Goal: Find specific fact: Find specific fact

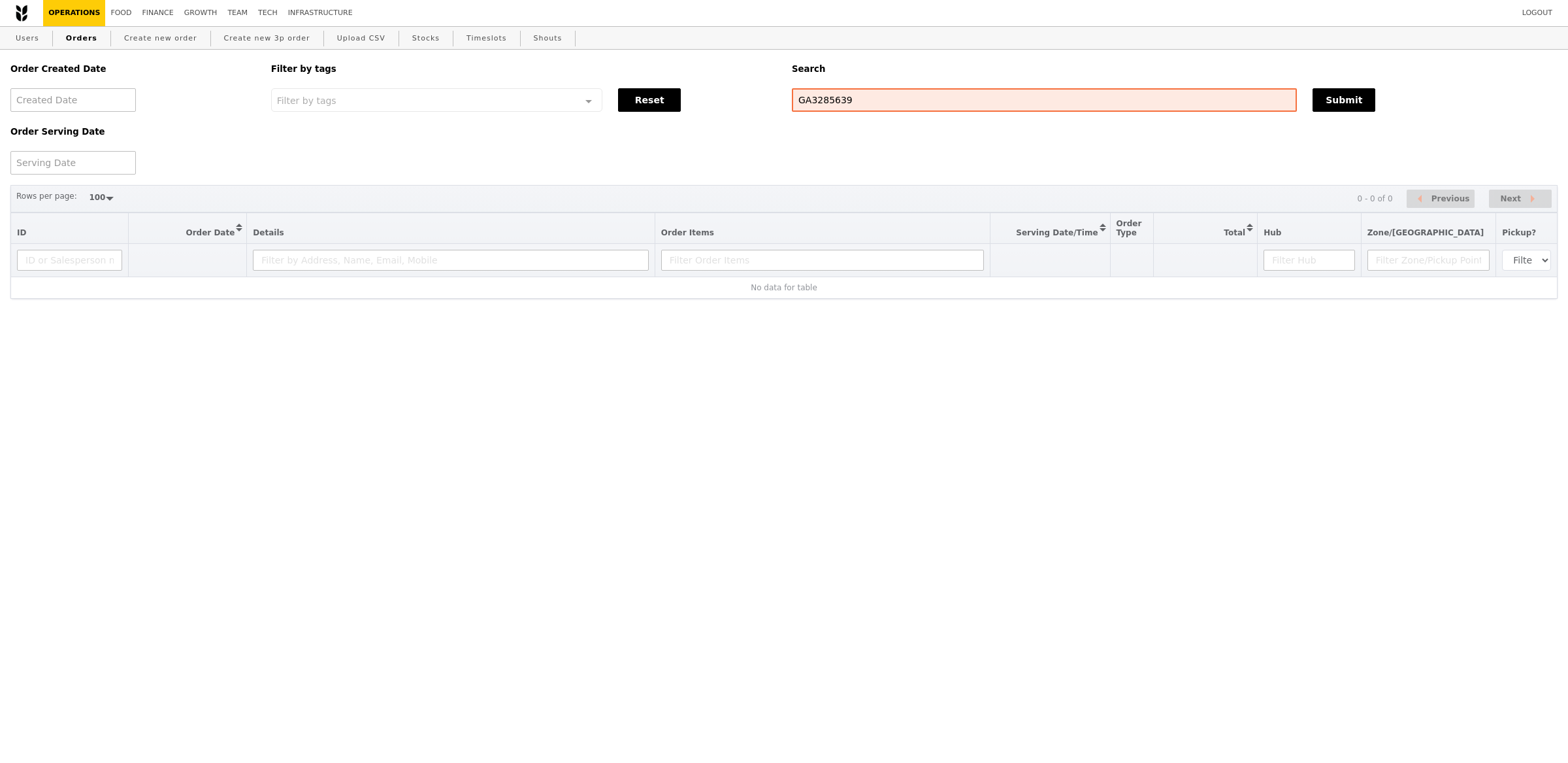
select select "100"
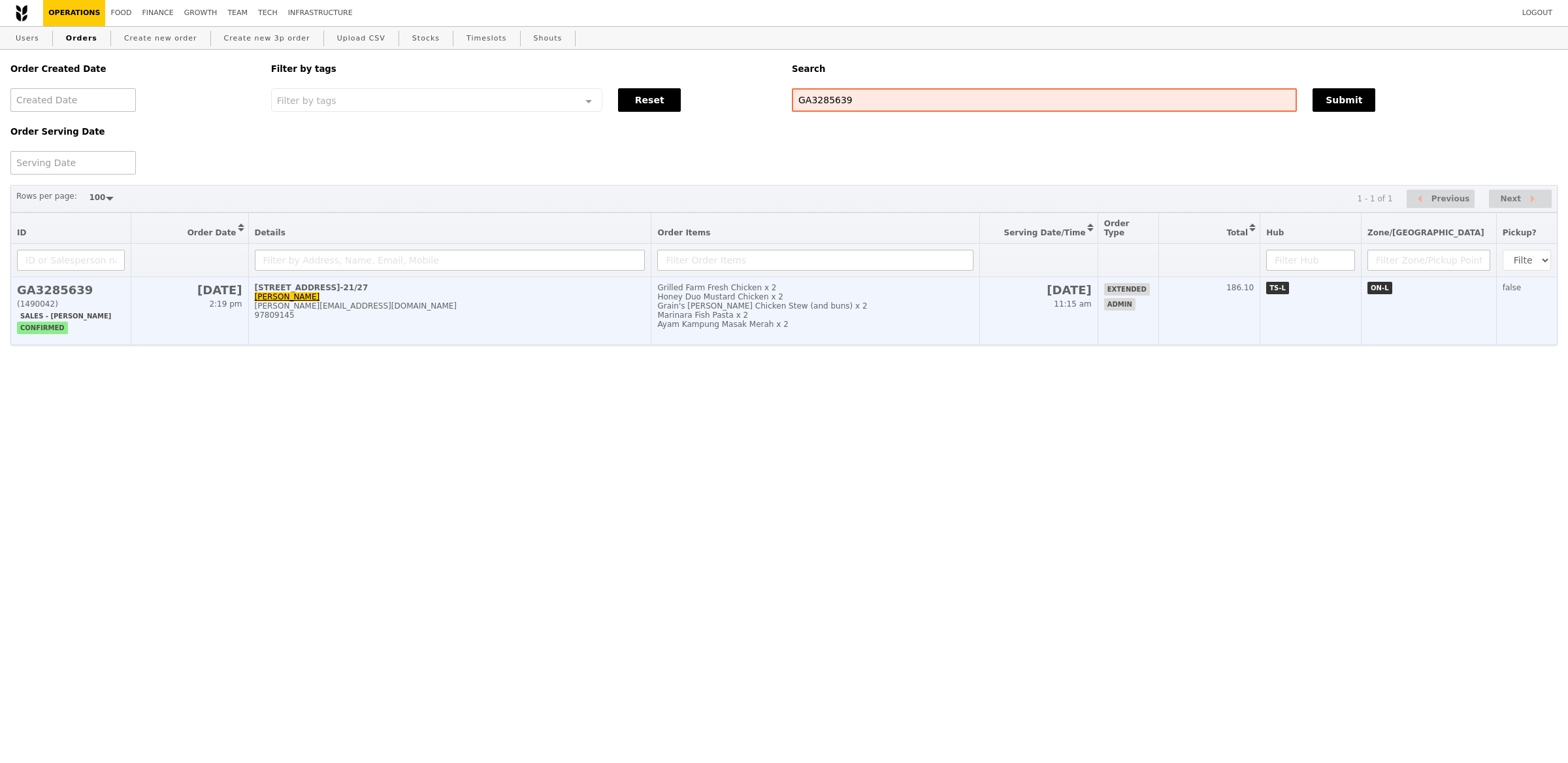
click at [629, 301] on div "[PERSON_NAME][EMAIL_ADDRESS][DOMAIN_NAME]" at bounding box center [450, 306] width 391 height 9
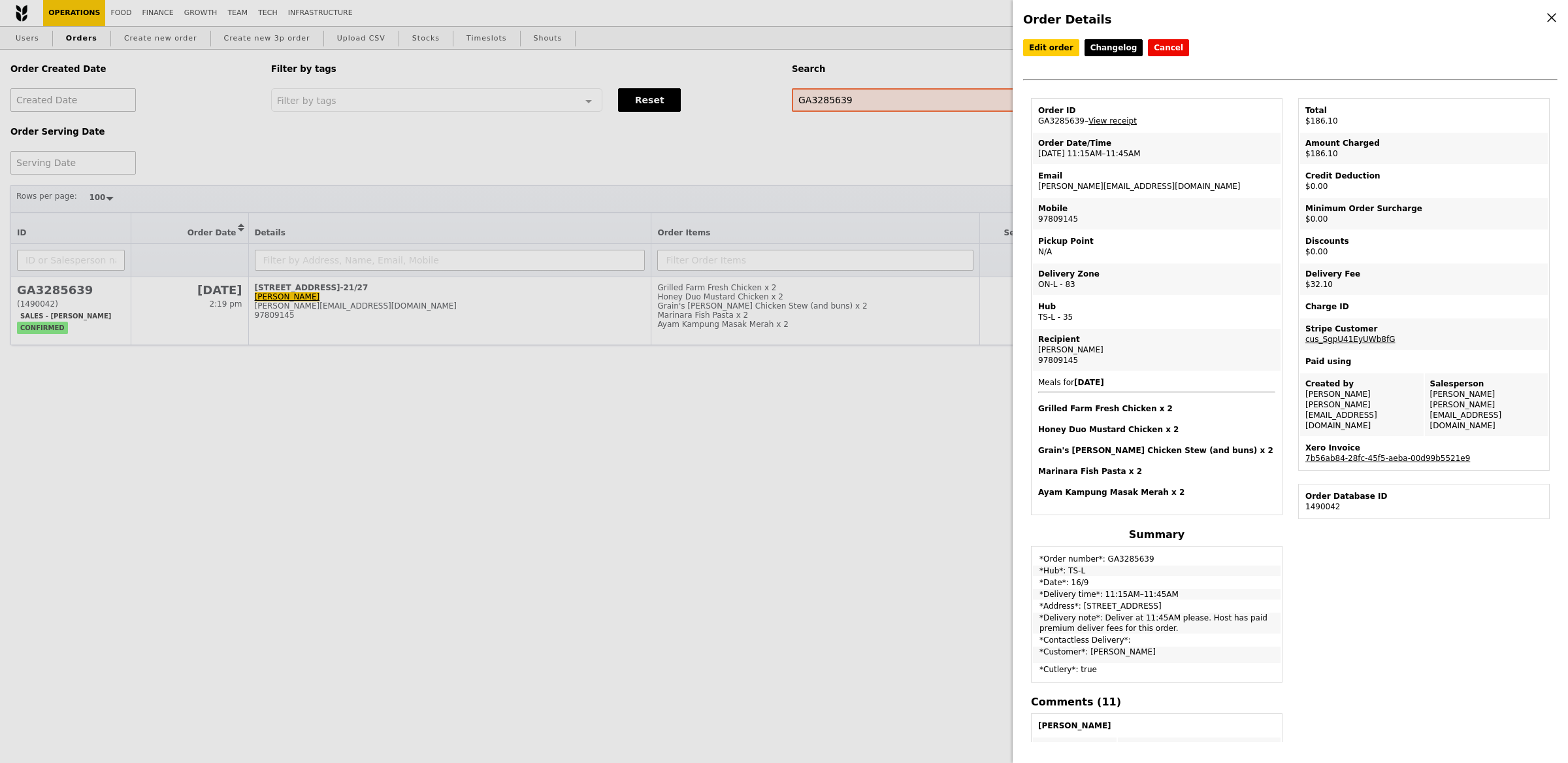
click at [1366, 334] on link "cus_SgpU41EyUWb8fG" at bounding box center [1350, 339] width 90 height 9
drag, startPoint x: 1091, startPoint y: 174, endPoint x: 1084, endPoint y: 166, distance: 10.6
click at [1089, 172] on div "Email" at bounding box center [1156, 175] width 237 height 10
drag, startPoint x: 1064, startPoint y: 119, endPoint x: 1034, endPoint y: 121, distance: 30.1
click at [1034, 121] on td "Order ID GA3285639 – View receipt" at bounding box center [1156, 116] width 247 height 31
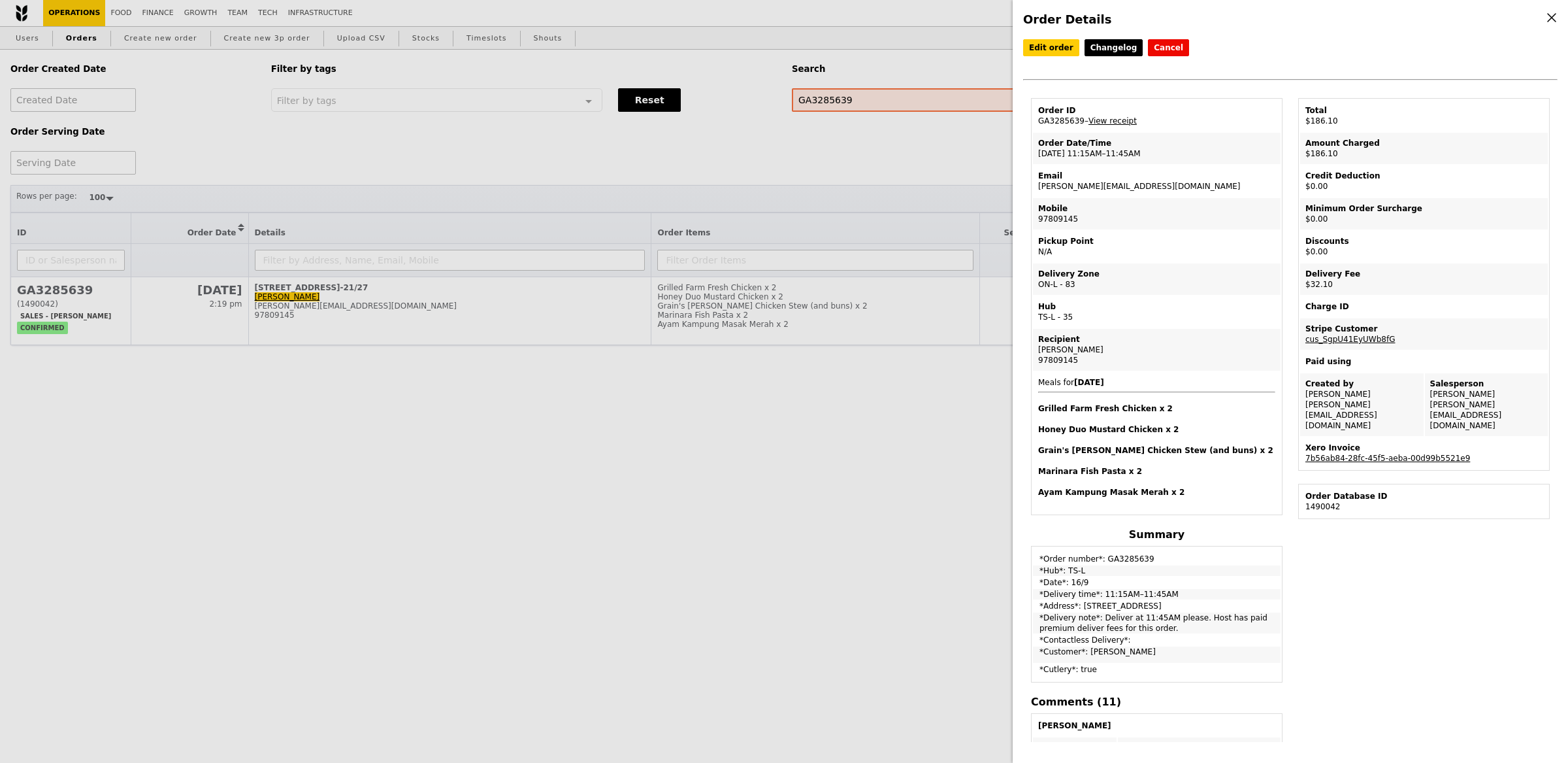
copy td "GA3285639"
